Goal: Task Accomplishment & Management: Use online tool/utility

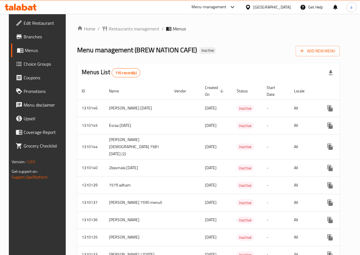
click at [43, 24] on span "Edit Restaurant" at bounding box center [44, 23] width 41 height 7
click at [31, 38] on span "Branches" at bounding box center [44, 36] width 41 height 7
click at [25, 40] on span "Branches" at bounding box center [44, 36] width 41 height 7
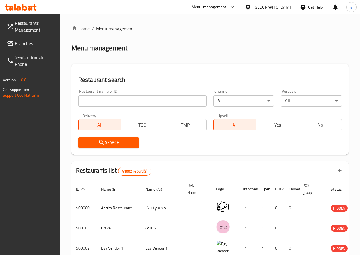
click at [94, 101] on input "search" at bounding box center [142, 100] width 128 height 11
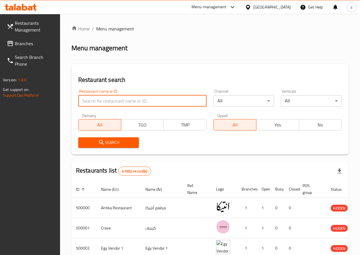
paste input "776595"
type input "776595"
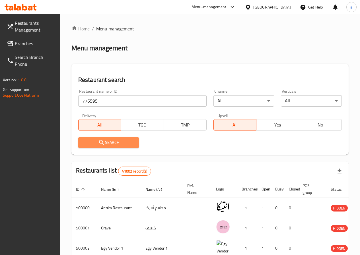
click at [119, 140] on span "Search" at bounding box center [109, 142] width 52 height 7
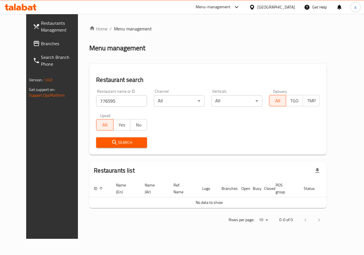
click at [41, 40] on span "Branches" at bounding box center [62, 43] width 42 height 7
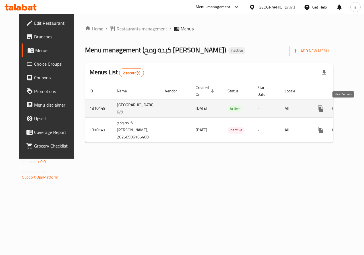
click at [355, 106] on link "enhanced table" at bounding box center [362, 109] width 14 height 14
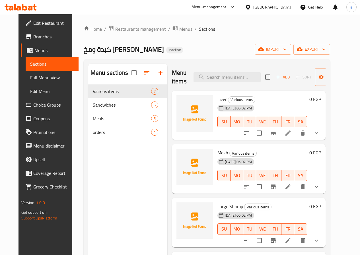
click at [30, 79] on span "Full Menu View" at bounding box center [52, 77] width 44 height 7
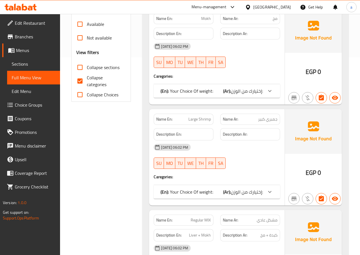
scroll to position [196, 0]
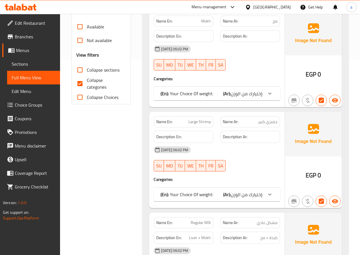
click at [80, 77] on input "Collapse categories" at bounding box center [80, 84] width 14 height 14
checkbox input "false"
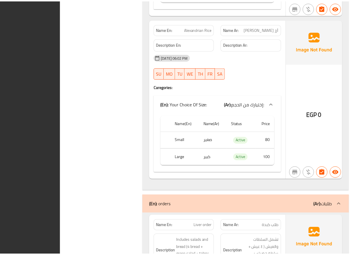
scroll to position [3623, 0]
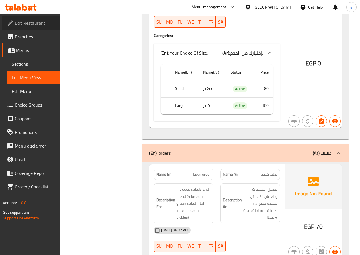
click at [34, 24] on span "Edit Restaurant" at bounding box center [35, 23] width 41 height 7
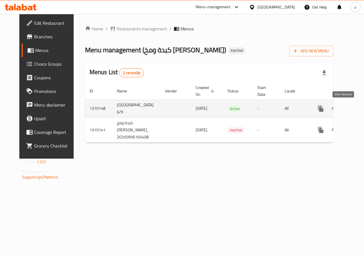
click at [355, 109] on link "enhanced table" at bounding box center [362, 109] width 14 height 14
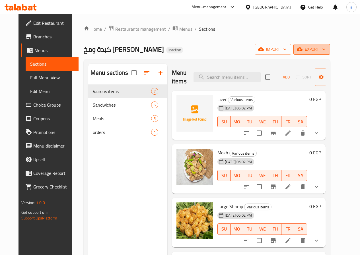
click at [325, 50] on span "export" at bounding box center [312, 49] width 28 height 7
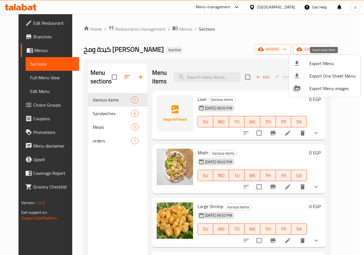
click at [326, 60] on span "Export Menu" at bounding box center [333, 63] width 46 height 7
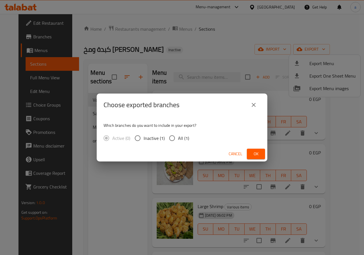
click at [182, 137] on span "All (1)" at bounding box center [183, 138] width 11 height 7
click at [178, 137] on input "All (1)" at bounding box center [172, 138] width 12 height 12
radio input "true"
click at [259, 153] on span "Ok" at bounding box center [256, 154] width 9 height 7
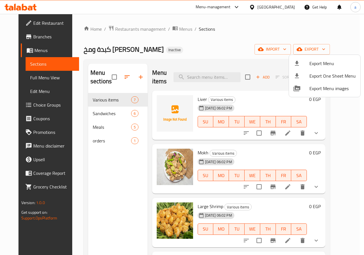
click at [33, 100] on div at bounding box center [182, 127] width 364 height 255
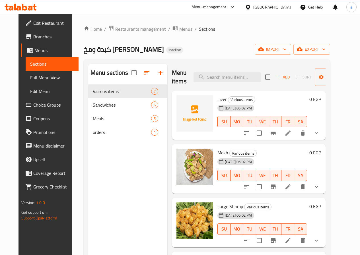
click at [33, 37] on span "Branches" at bounding box center [53, 36] width 41 height 7
